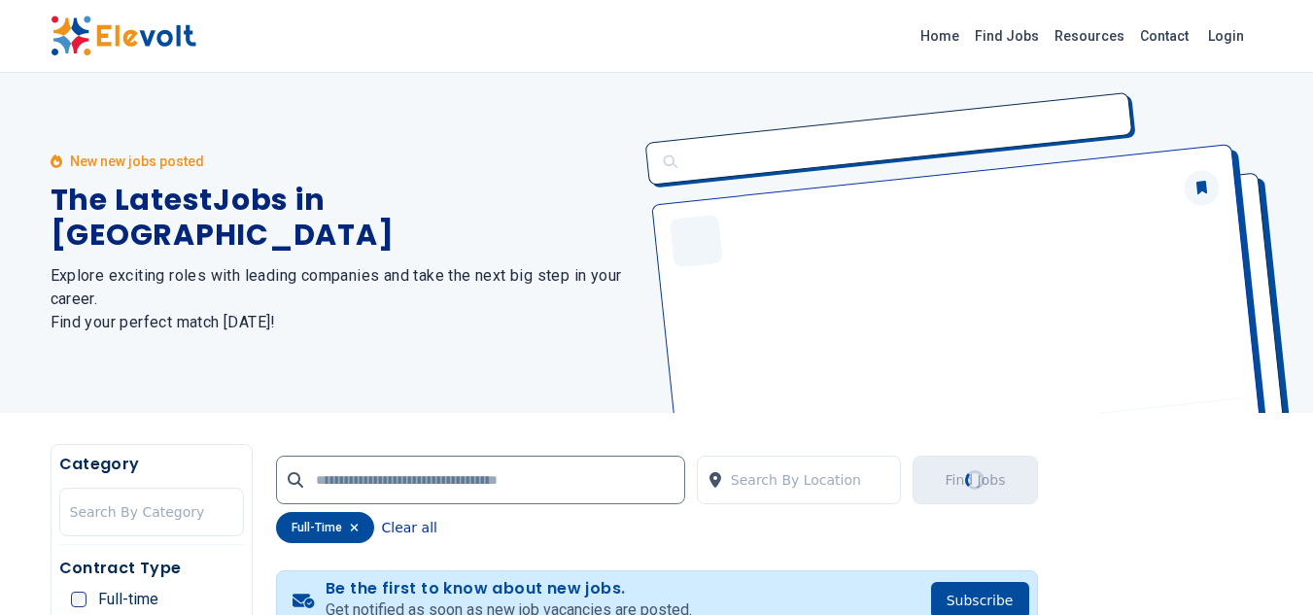
scroll to position [234, 0]
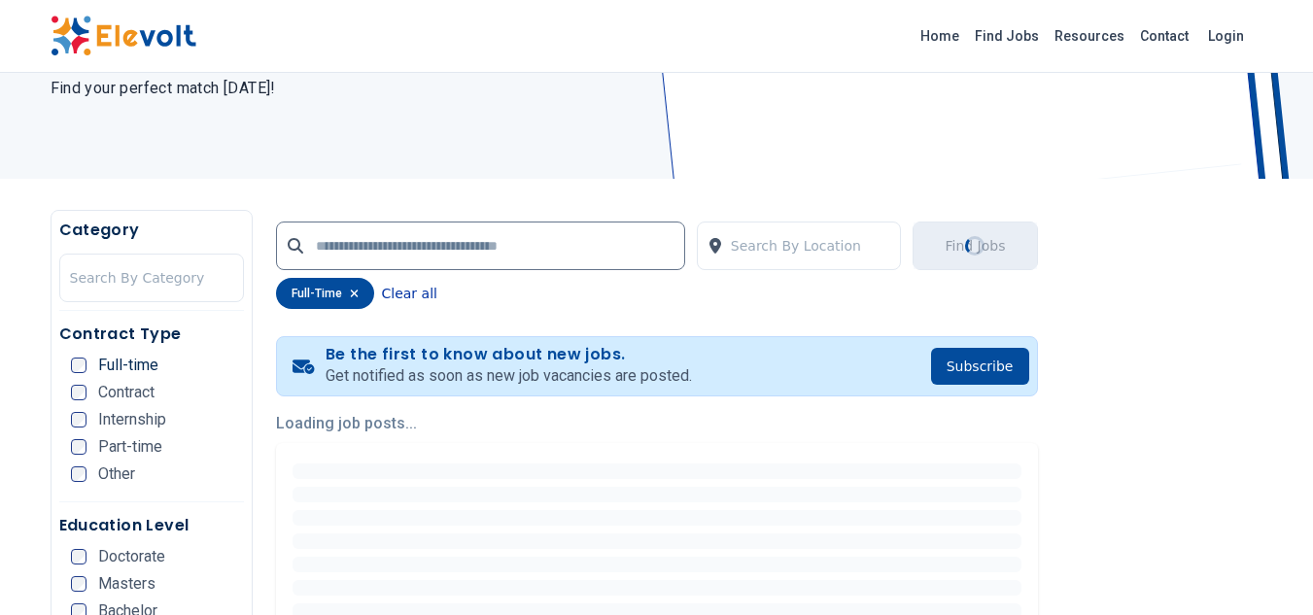
click at [396, 292] on button "Clear all" at bounding box center [409, 293] width 55 height 31
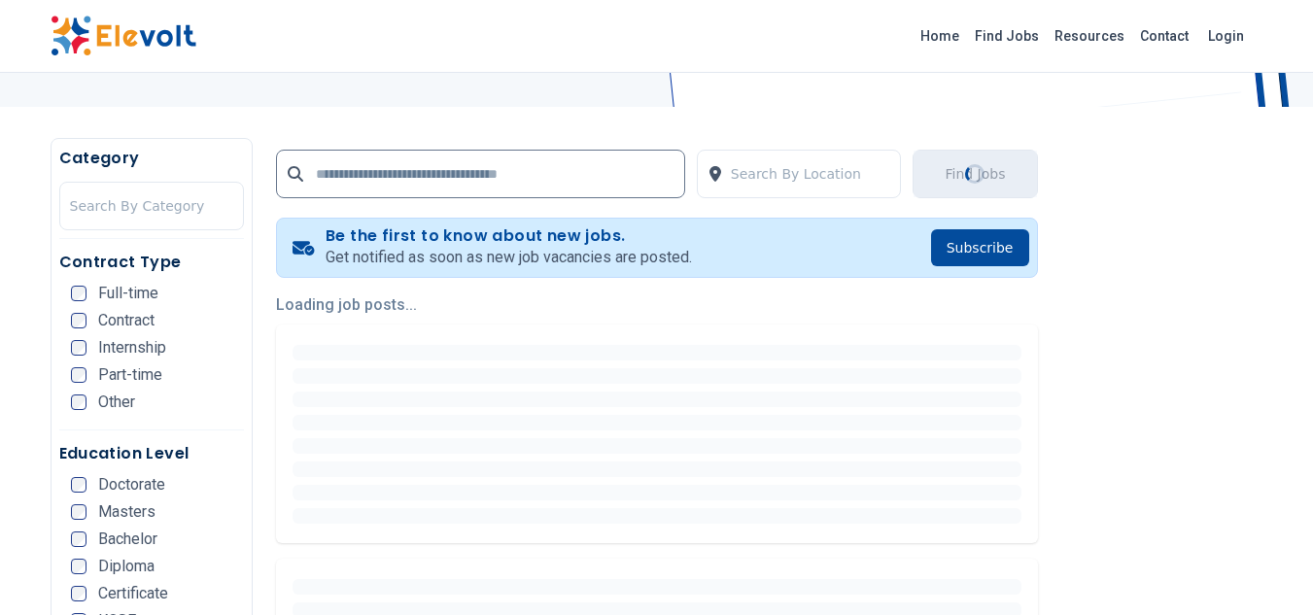
scroll to position [598, 0]
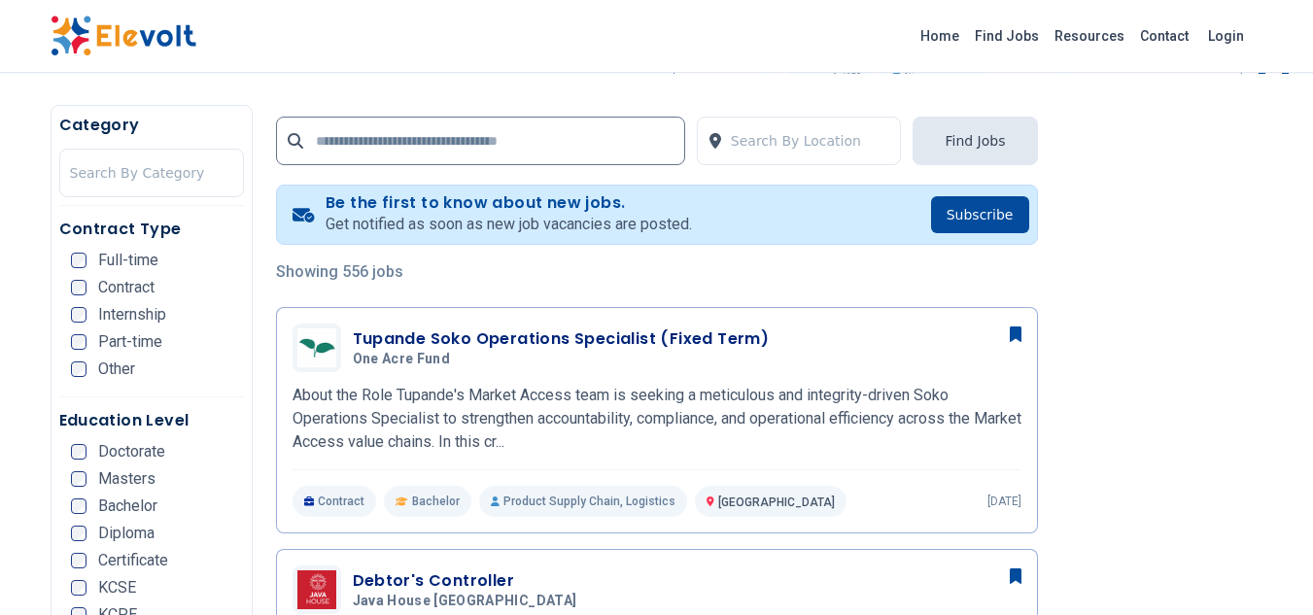
scroll to position [445, 0]
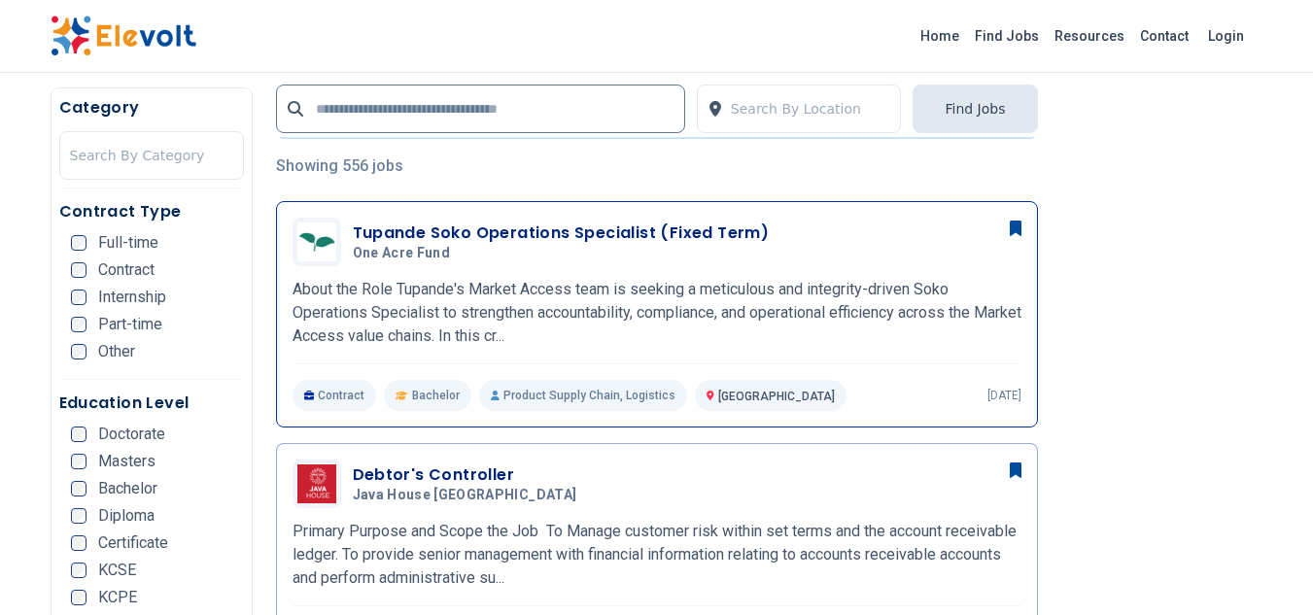
click at [571, 220] on div "Tupande Soko Operations Specialist (Fixed Term) One Acre Fund 08/08/2025 09/07/…" at bounding box center [657, 242] width 729 height 49
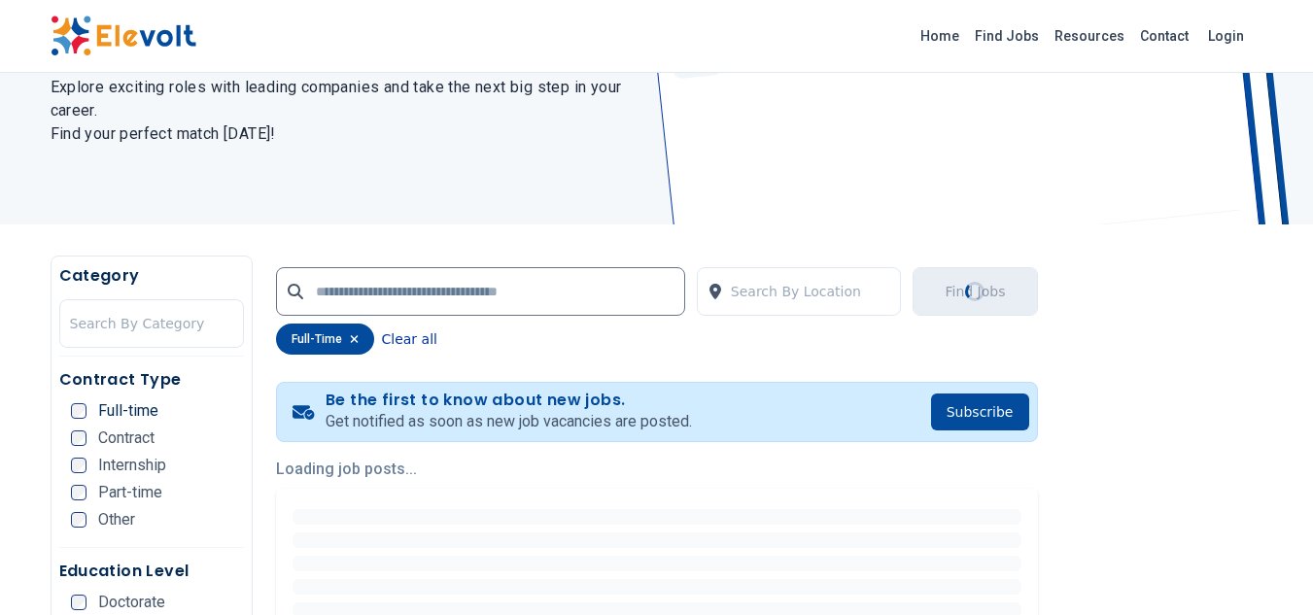
scroll to position [166, 0]
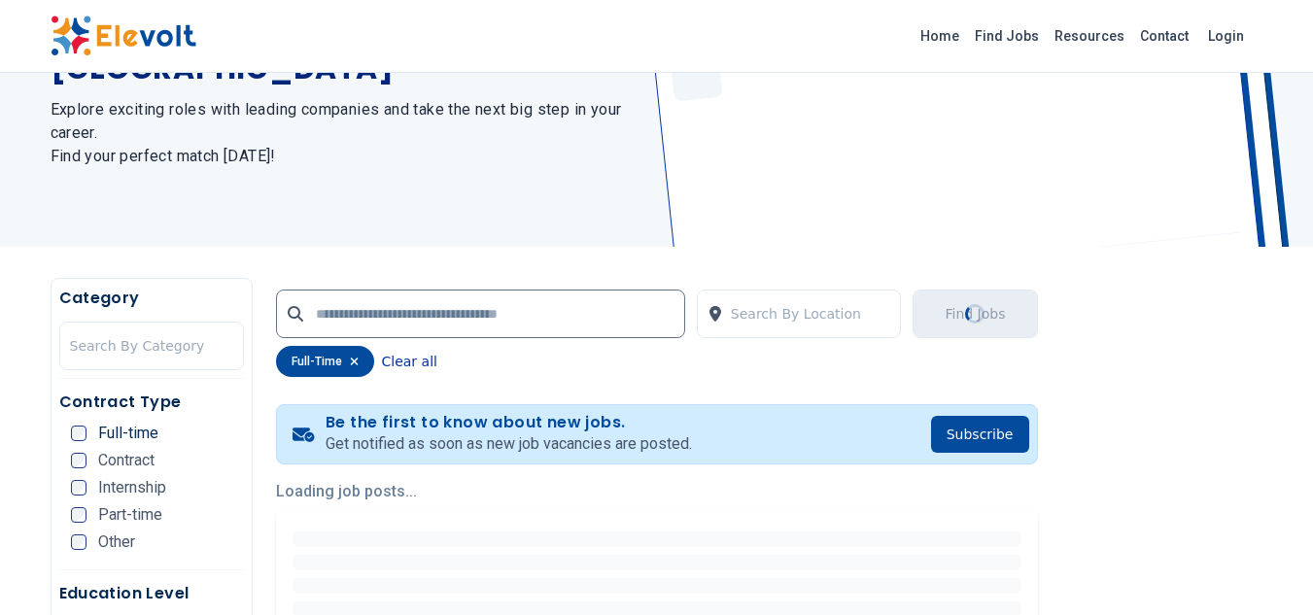
click at [408, 354] on button "Clear all" at bounding box center [409, 361] width 55 height 31
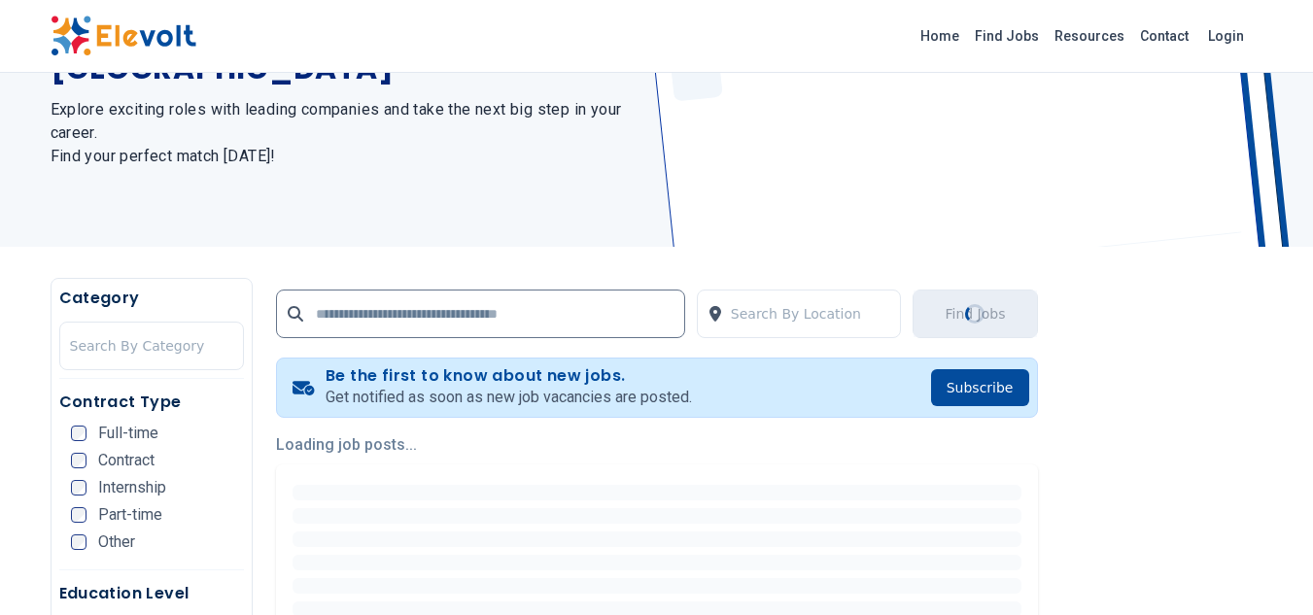
scroll to position [0, 0]
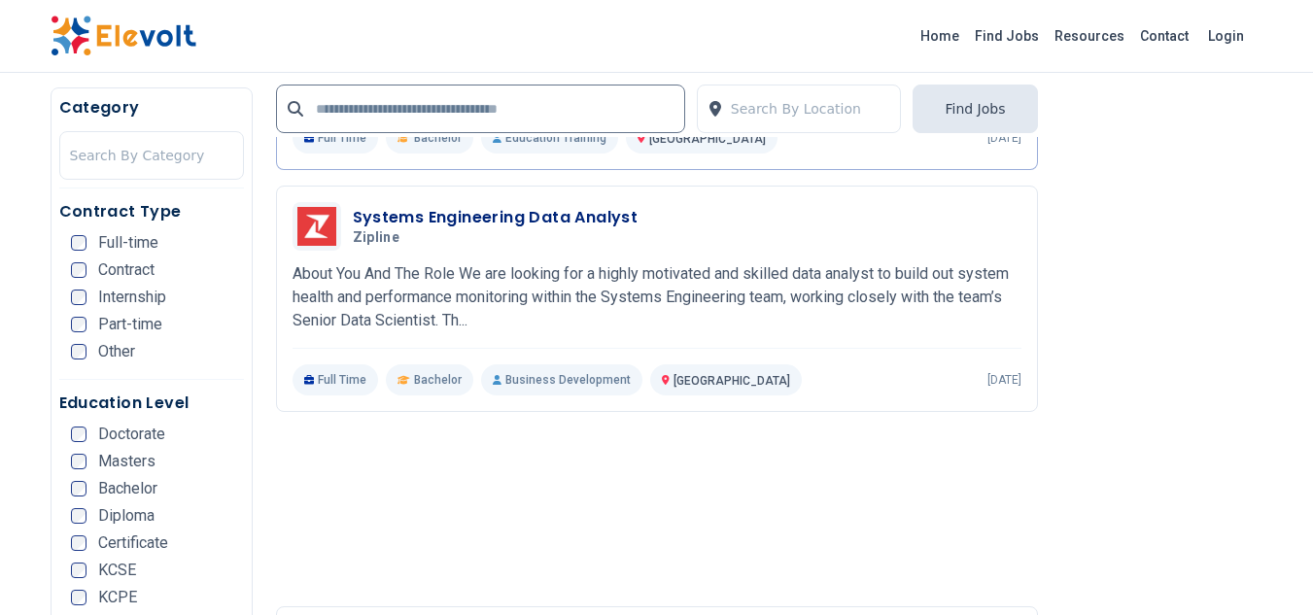
scroll to position [1438, 0]
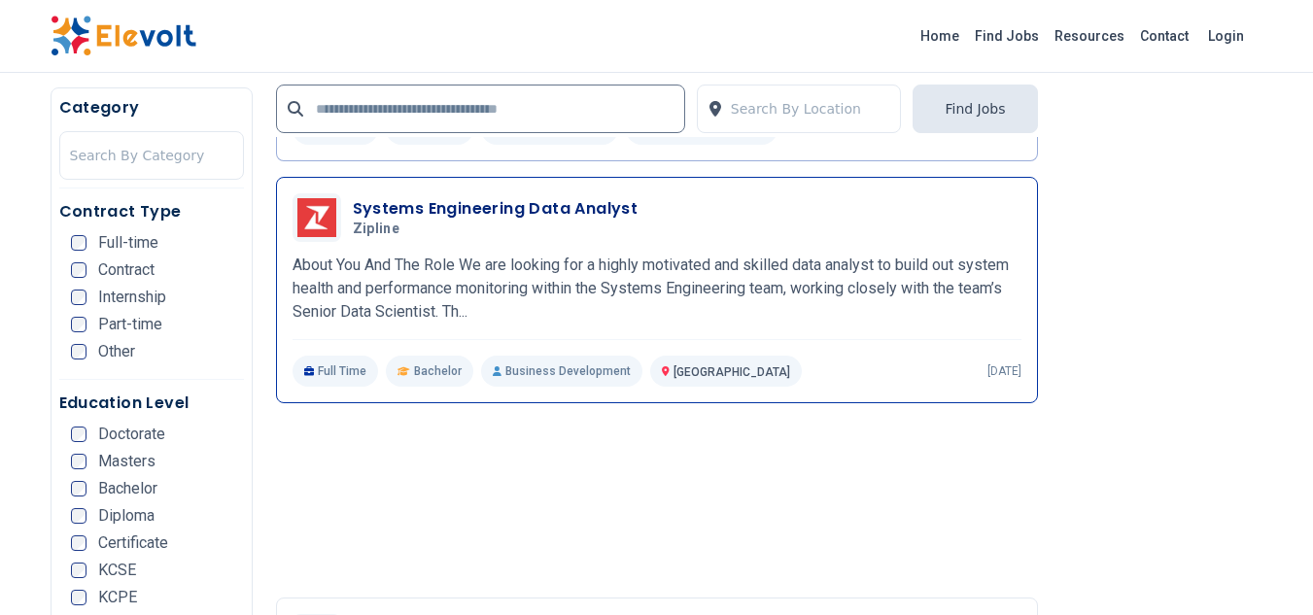
click at [562, 206] on h3 "Systems Engineering Data Analyst" at bounding box center [496, 208] width 286 height 23
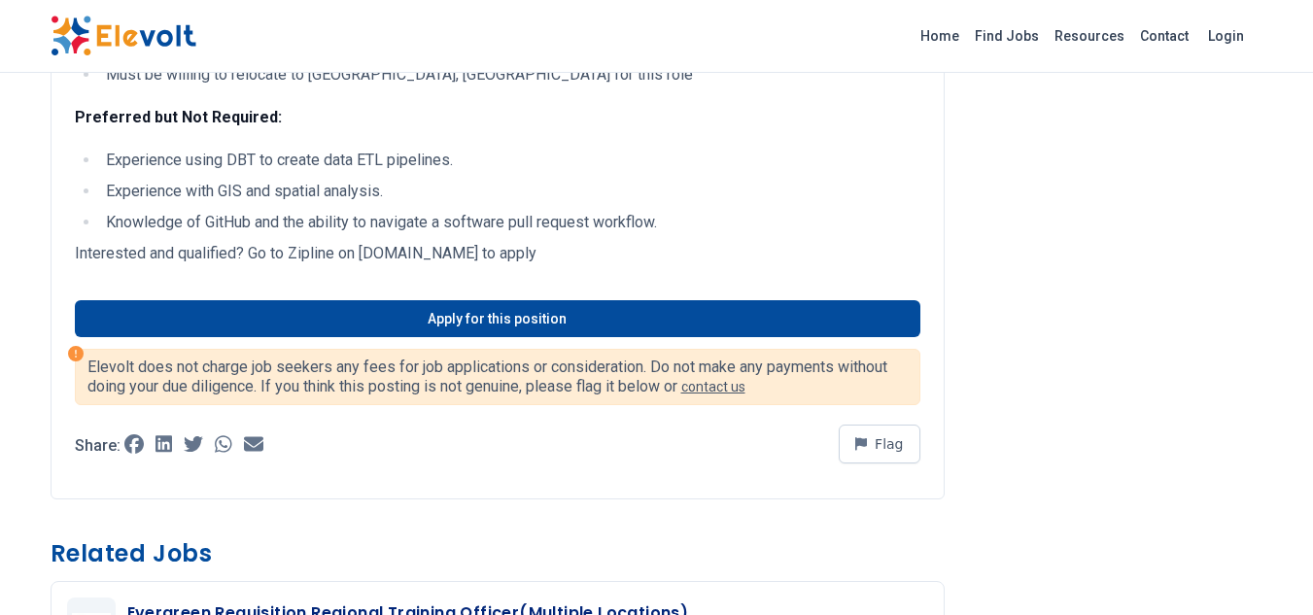
scroll to position [1152, 0]
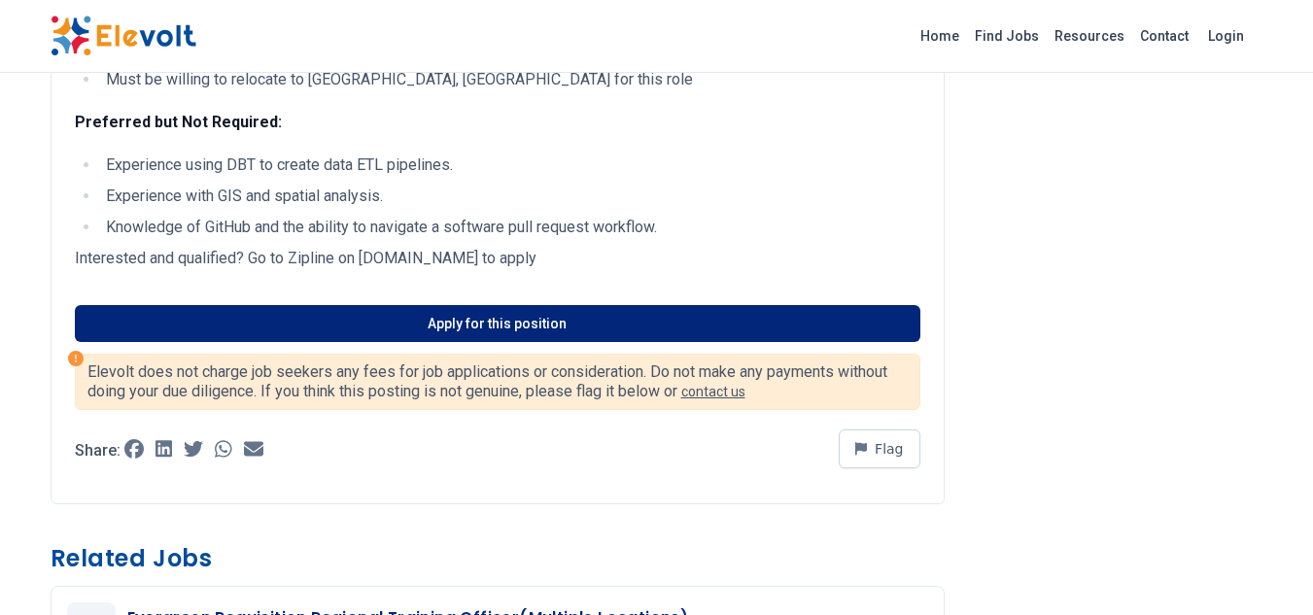
click at [530, 333] on link "Apply for this position" at bounding box center [498, 323] width 846 height 37
